Goal: Subscribe to service/newsletter

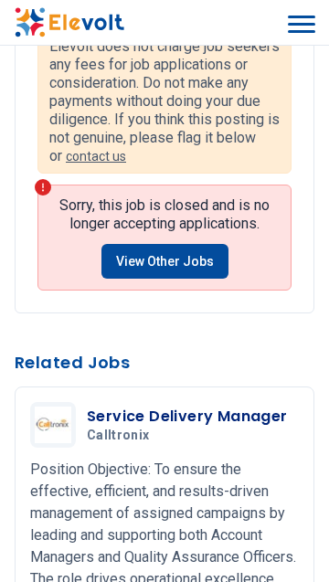
scroll to position [1541, 0]
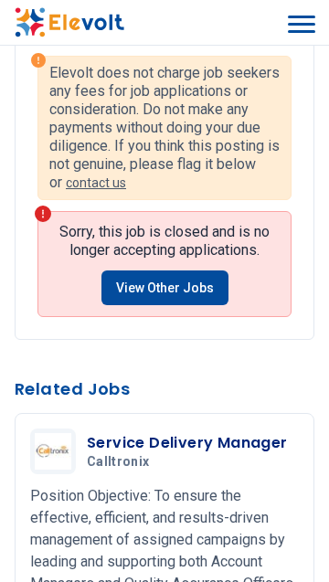
click at [194, 270] on link "View Other Jobs" at bounding box center [164, 287] width 127 height 35
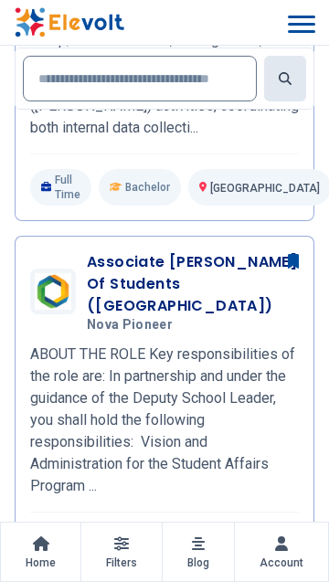
scroll to position [209, 0]
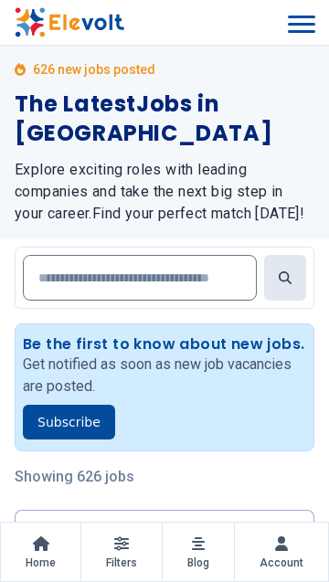
click at [84, 404] on button "Subscribe" at bounding box center [69, 421] width 92 height 35
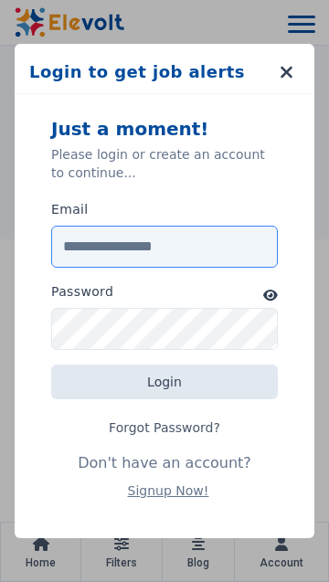
click at [207, 252] on input "Email" at bounding box center [164, 246] width 226 height 42
type input "********"
type input "**********"
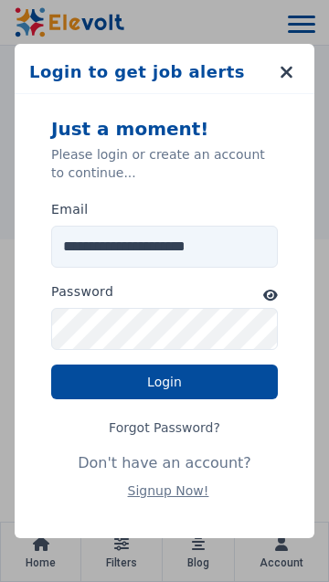
click at [274, 290] on icon "button" at bounding box center [270, 294] width 15 height 13
click at [192, 383] on button "Login" at bounding box center [164, 381] width 226 height 35
click at [296, 70] on button "button" at bounding box center [285, 71] width 27 height 27
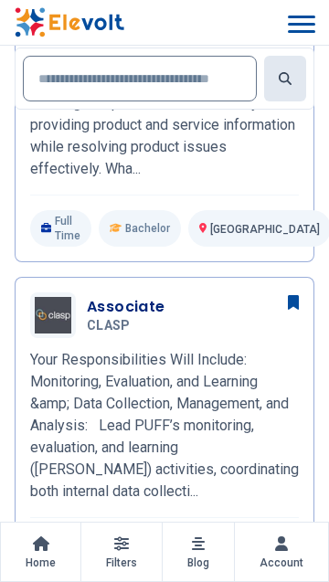
scroll to position [1180, 0]
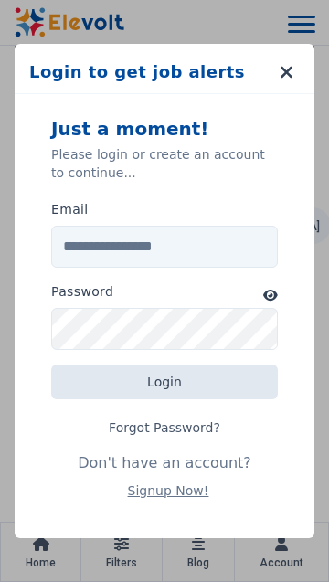
scroll to position [1187, 0]
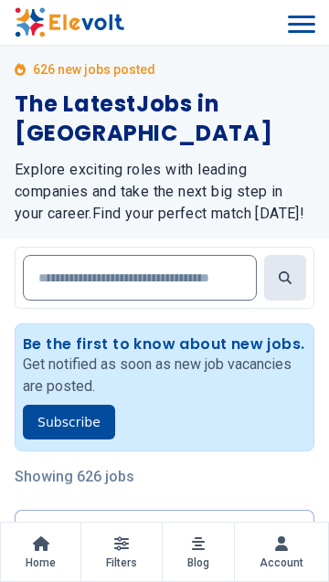
click at [200, 561] on span "Blog" at bounding box center [198, 562] width 22 height 15
